Goal: Task Accomplishment & Management: Complete application form

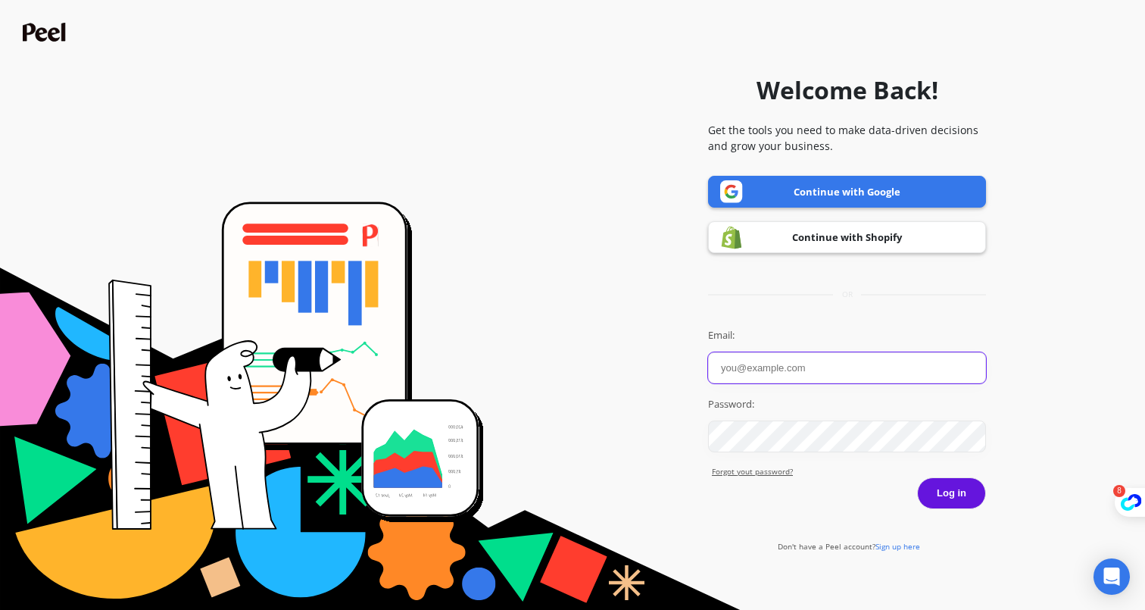
click at [766, 355] on input "Email:" at bounding box center [847, 367] width 278 height 31
click at [769, 477] on link "Forgot yout password?" at bounding box center [849, 471] width 274 height 11
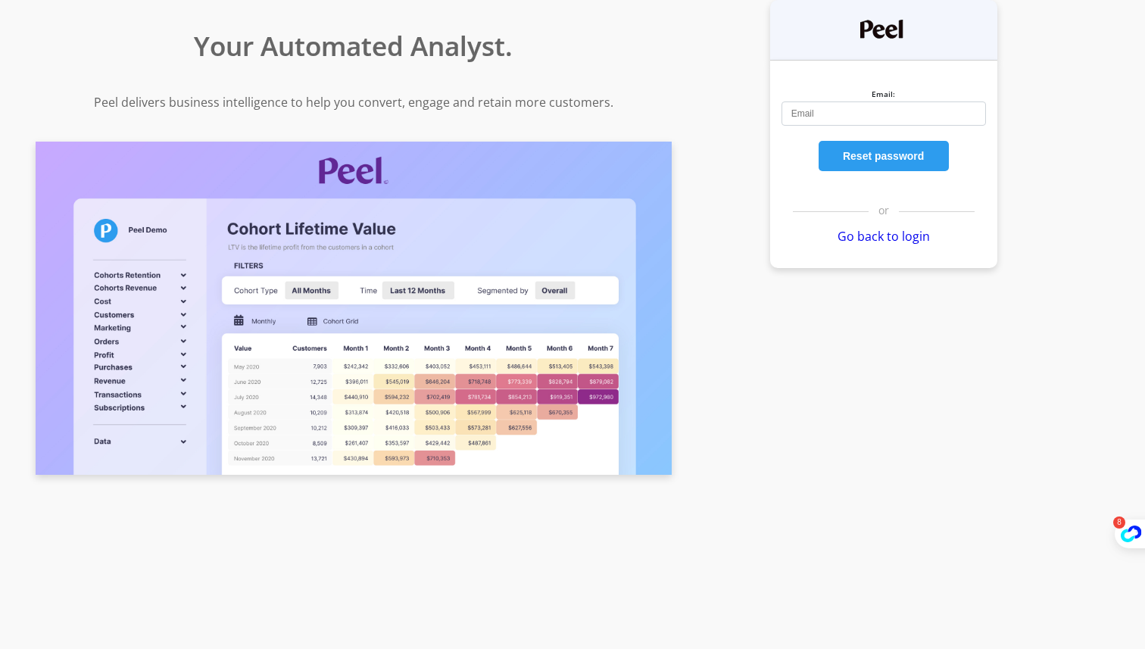
click at [804, 111] on input "Email:" at bounding box center [883, 113] width 204 height 24
type input "[PERSON_NAME][EMAIL_ADDRESS][DOMAIN_NAME]"
click at [910, 159] on button "Reset password" at bounding box center [884, 156] width 130 height 30
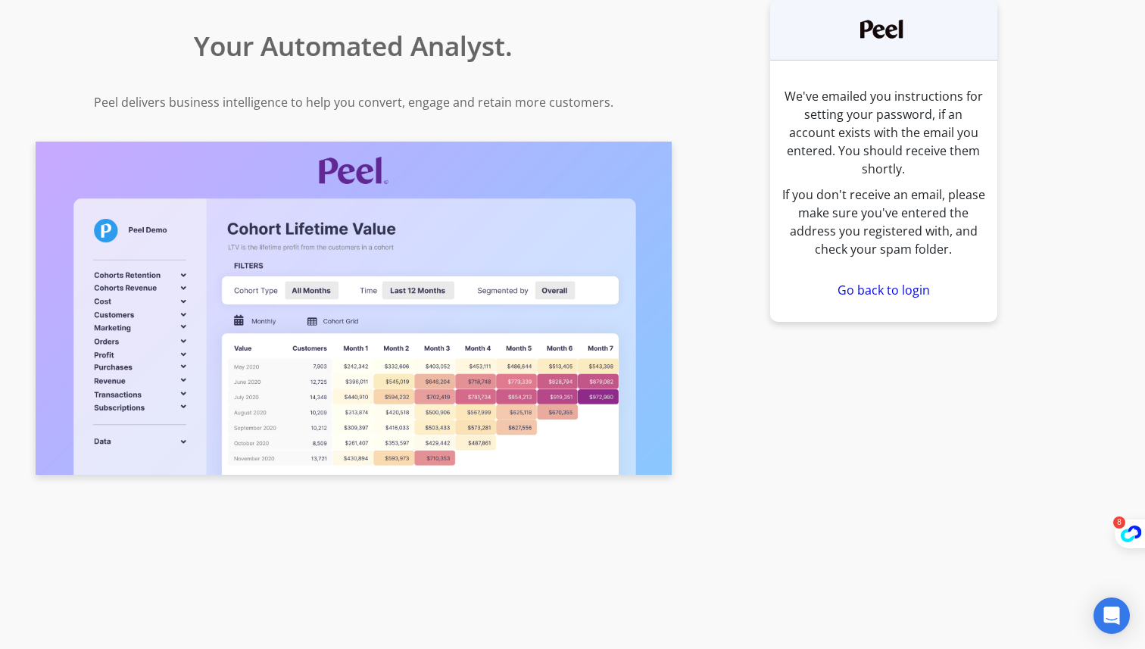
click at [859, 282] on link "Go back to login" at bounding box center [883, 290] width 92 height 17
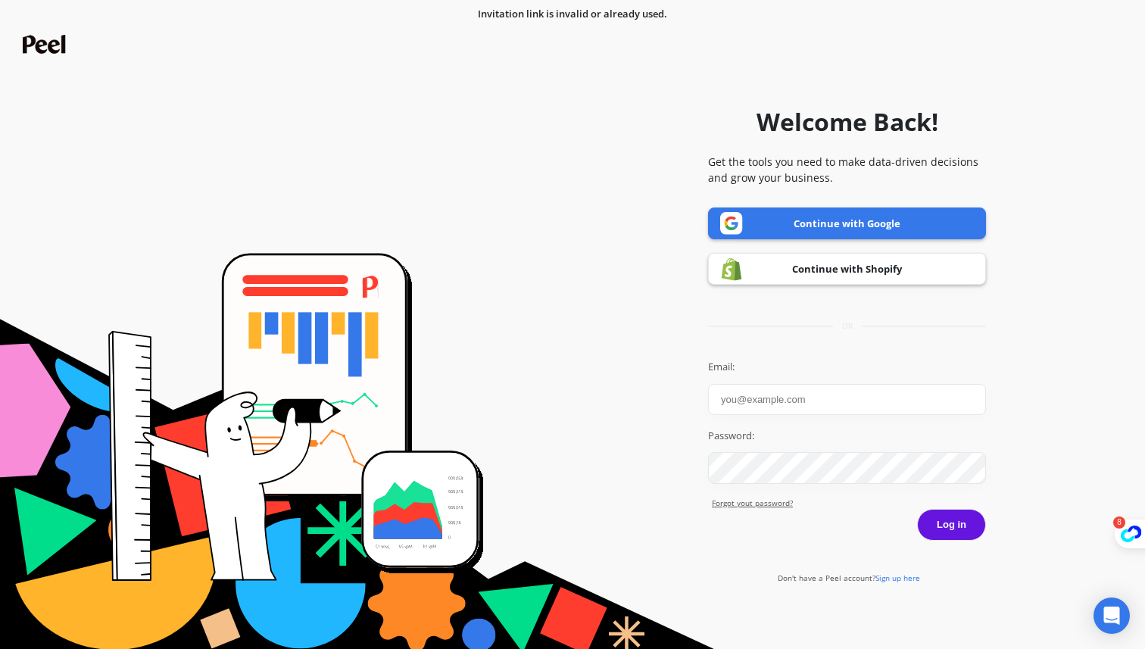
click at [794, 229] on link "Continue with Google" at bounding box center [847, 223] width 278 height 32
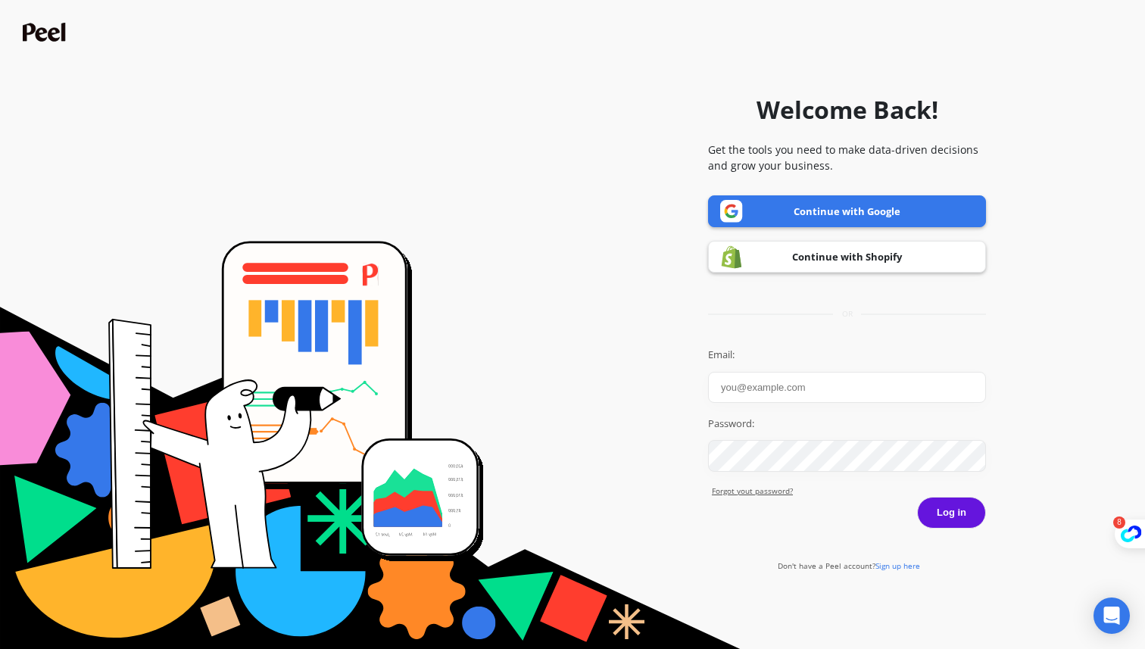
click at [903, 566] on span "Sign up here" at bounding box center [897, 565] width 45 height 11
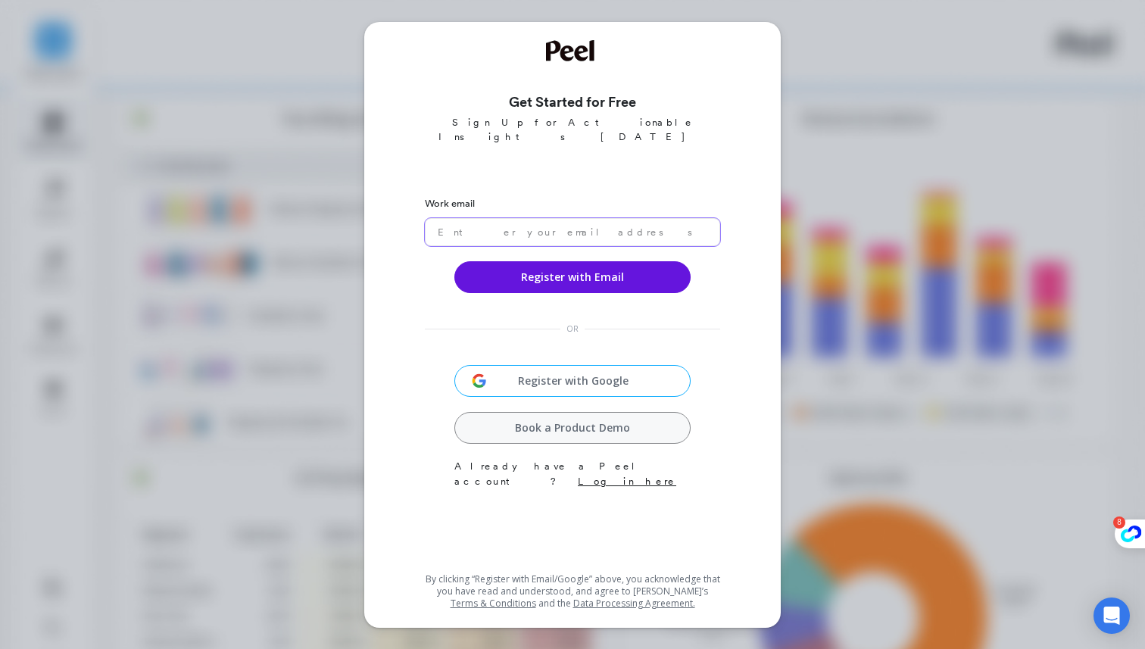
click at [600, 220] on input "email" at bounding box center [572, 232] width 295 height 28
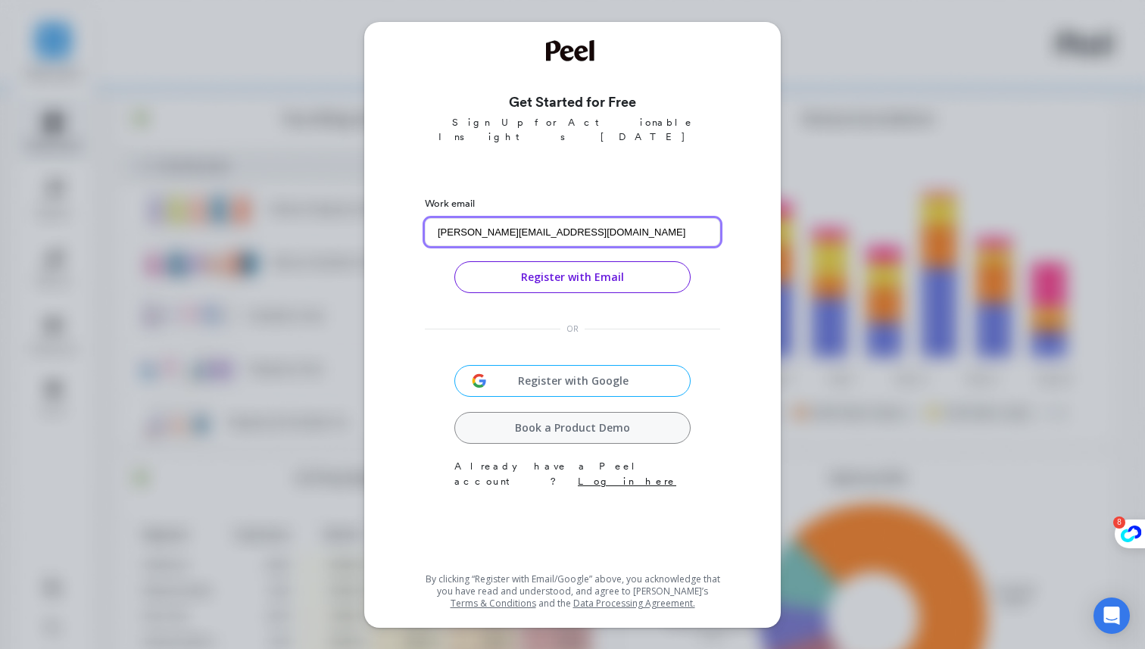
type input "[PERSON_NAME][EMAIL_ADDRESS][DOMAIN_NAME]"
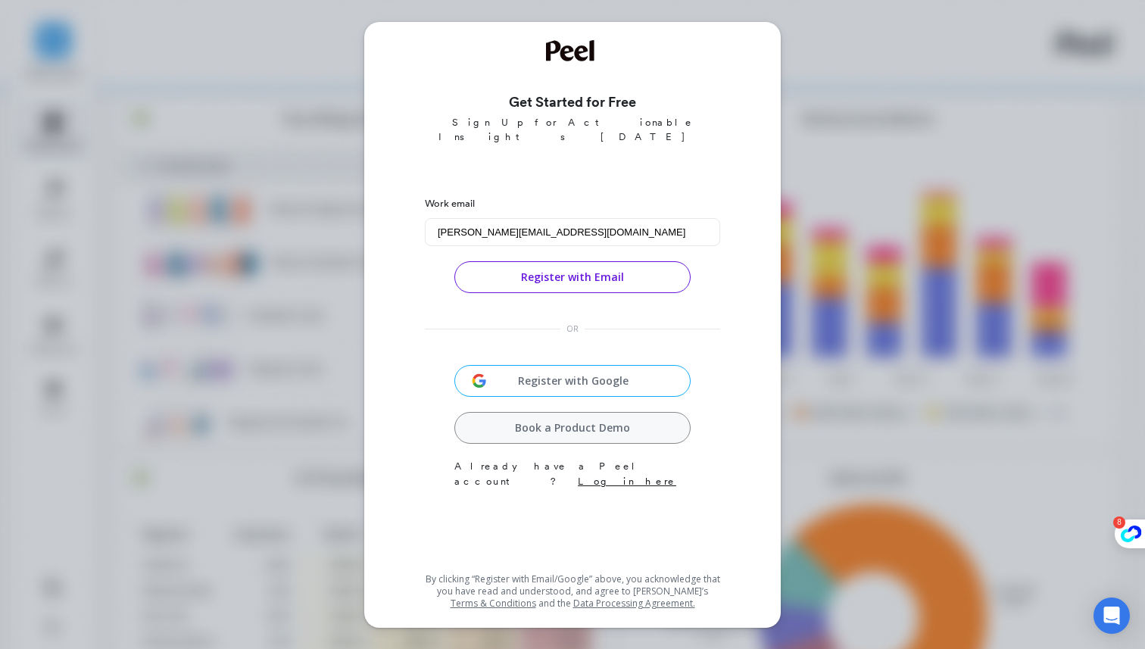
click at [572, 267] on button "Register with Email" at bounding box center [572, 277] width 236 height 32
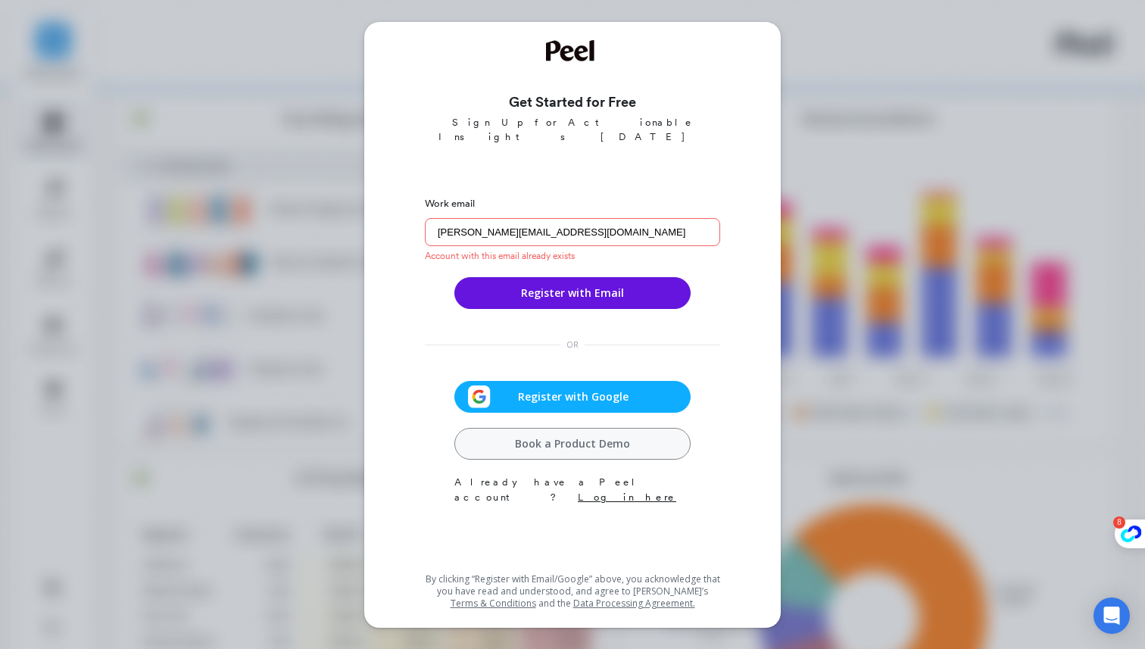
click at [554, 389] on span "Register with Google" at bounding box center [573, 396] width 165 height 15
